Goal: Transaction & Acquisition: Purchase product/service

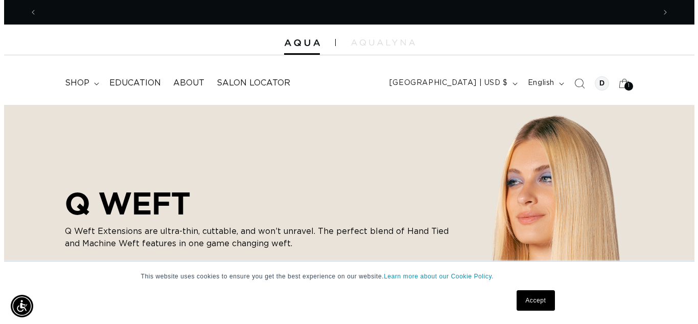
scroll to position [0, 618]
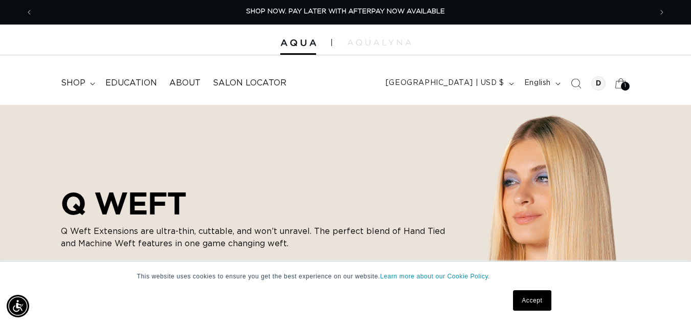
click at [623, 87] on div "1 1" at bounding box center [625, 86] width 9 height 9
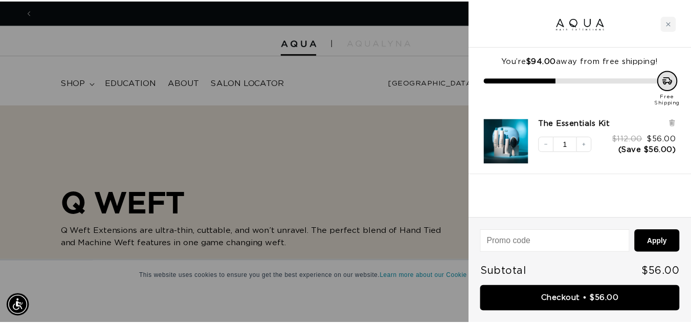
scroll to position [0, 0]
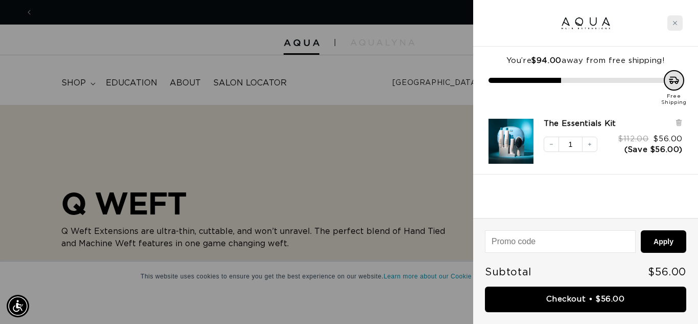
click at [679, 21] on div "Close cart" at bounding box center [675, 22] width 15 height 15
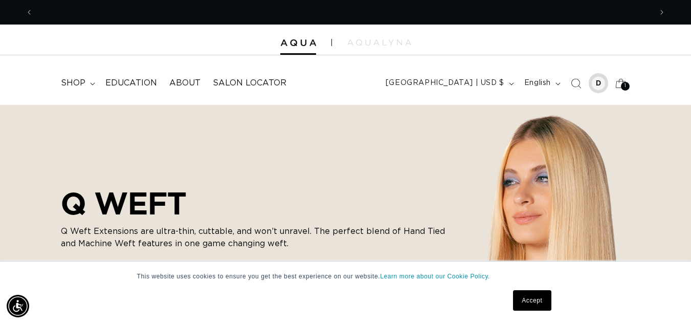
scroll to position [0, 1236]
click at [599, 80] on div at bounding box center [598, 83] width 14 height 14
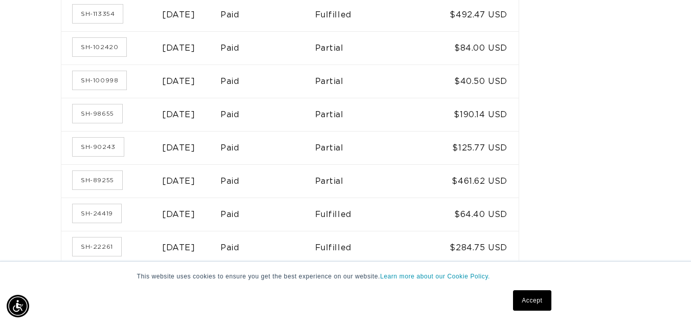
scroll to position [164, 0]
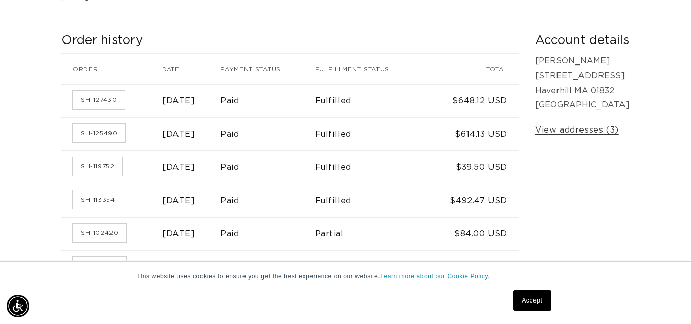
click at [180, 200] on time "March 14, 2025" at bounding box center [178, 200] width 33 height 8
click at [122, 201] on link "SH-113354" at bounding box center [98, 199] width 50 height 18
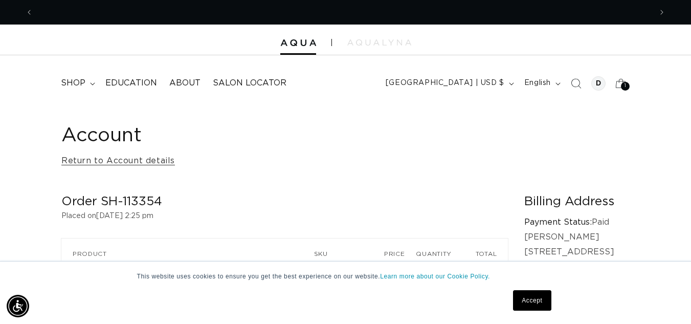
scroll to position [0, 1236]
click at [85, 82] on span "shop" at bounding box center [73, 83] width 25 height 11
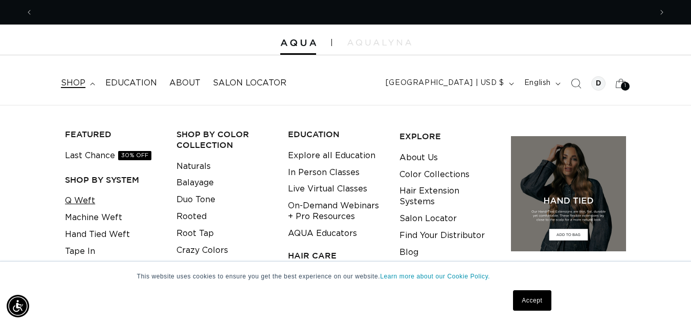
scroll to position [0, 0]
click at [91, 199] on link "Q Weft" at bounding box center [80, 200] width 30 height 17
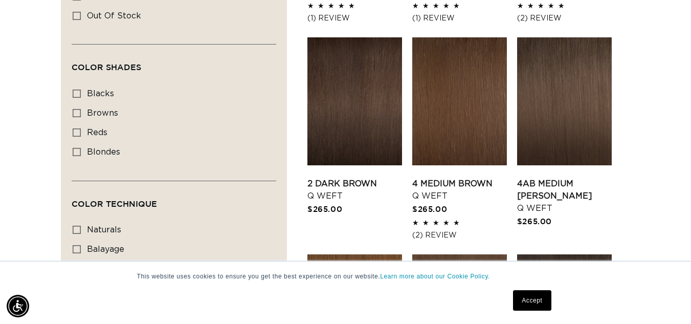
scroll to position [0, 1236]
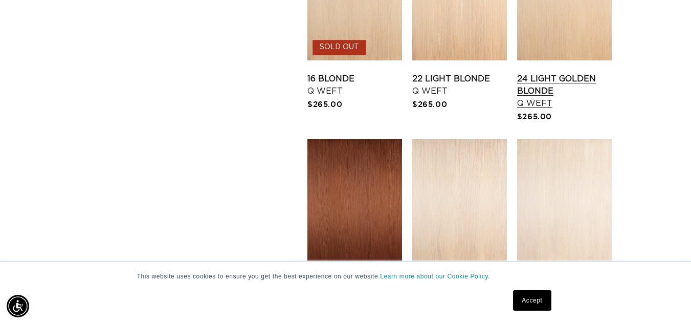
click at [563, 73] on link "24 Light Golden Blonde Q Weft" at bounding box center [564, 91] width 95 height 37
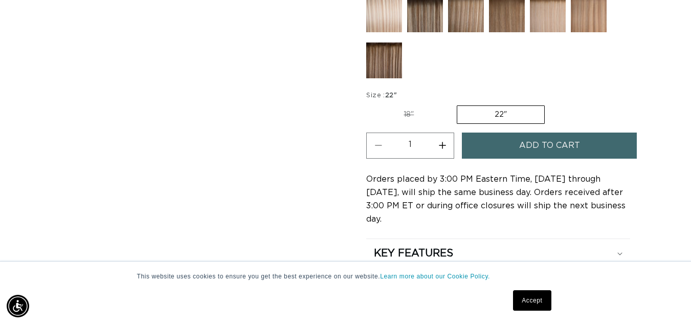
scroll to position [549, 0]
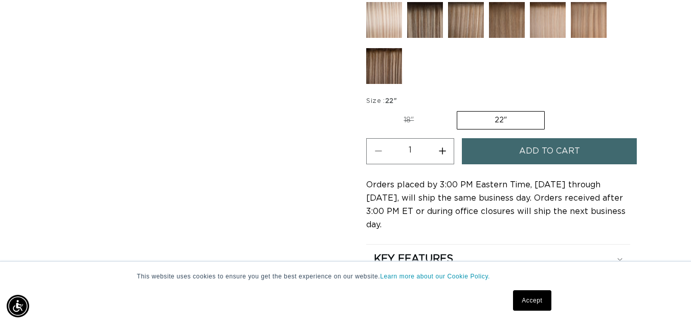
click at [409, 122] on label "18" Variant sold out or unavailable" at bounding box center [408, 119] width 85 height 17
click at [369, 109] on input "18" Variant sold out or unavailable" at bounding box center [369, 109] width 1 height 1
radio input "true"
